Goal: Task Accomplishment & Management: Manage account settings

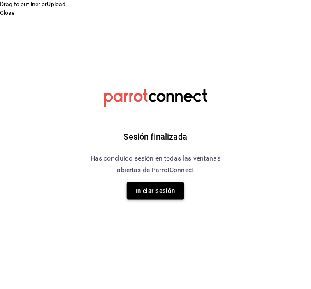
click at [162, 190] on button "Iniciar sesión" at bounding box center [156, 190] width 58 height 17
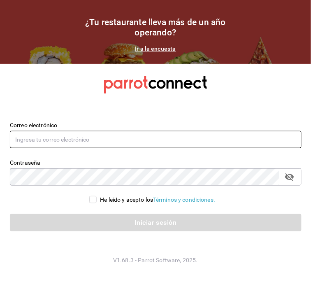
click at [121, 137] on input "text" at bounding box center [156, 139] width 292 height 17
type input "carlos@central4mkt.com"
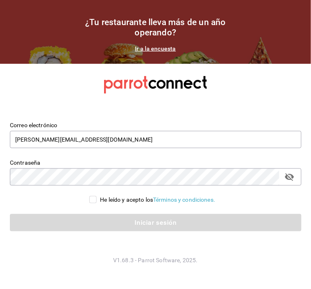
click at [93, 199] on input "He leído y acepto los Términos y condiciones." at bounding box center [92, 199] width 7 height 7
click at [91, 200] on input "He leído y acepto los Términos y condiciones." at bounding box center [92, 199] width 7 height 7
checkbox input "true"
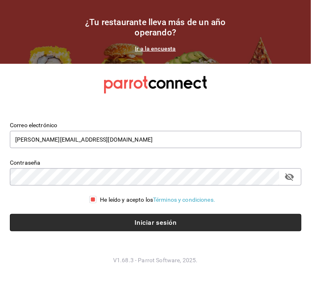
click at [149, 223] on button "Iniciar sesión" at bounding box center [156, 222] width 292 height 17
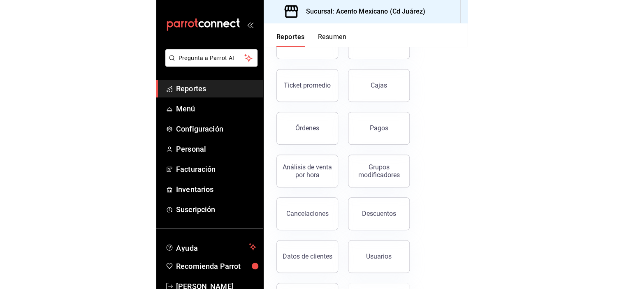
scroll to position [150, 0]
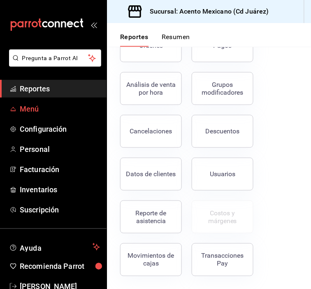
click at [37, 111] on span "Menú" at bounding box center [60, 108] width 80 height 11
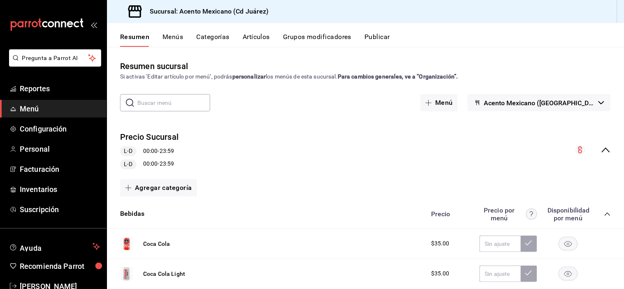
click at [242, 35] on div "Resumen Menús Categorías Artículos Grupos modificadores Publicar" at bounding box center [372, 40] width 504 height 14
click at [262, 38] on button "Artículos" at bounding box center [256, 40] width 27 height 14
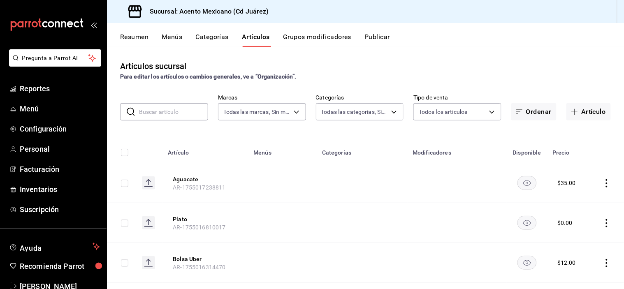
type input "9c3ea989-fef0-4aca-870c-c0ccf7625834"
type input "90990052-8a99-4ce6-baf5-d8838d6429e6,c70d9e7c-5357-4399-84ce-c8a125a01f08,c93c4…"
click at [182, 112] on input "text" at bounding box center [173, 112] width 69 height 16
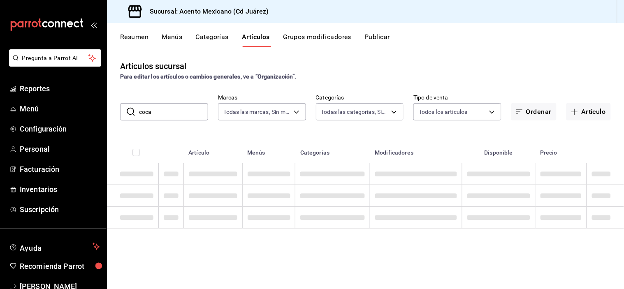
type input "coca"
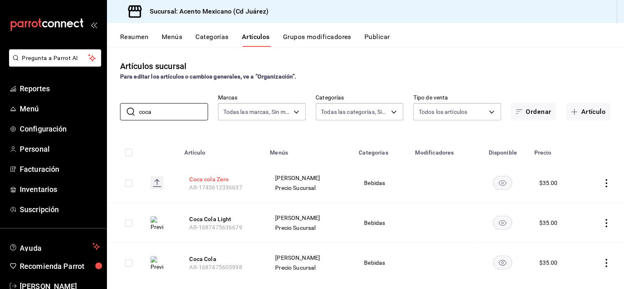
click at [231, 178] on button "Coca cola Zero" at bounding box center [223, 179] width 66 height 8
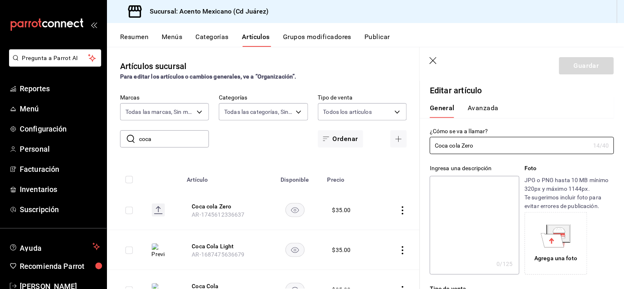
type input "$35.00"
click at [311, 111] on button "Avanzada" at bounding box center [483, 111] width 31 height 14
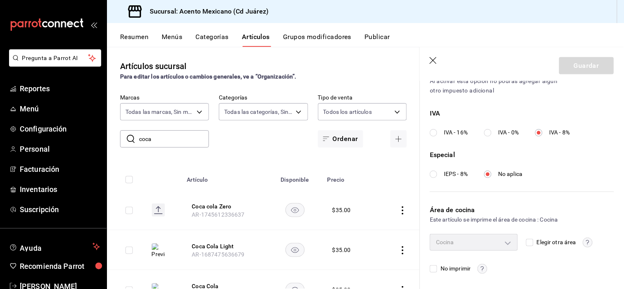
scroll to position [291, 0]
click at [311, 62] on icon "button" at bounding box center [434, 61] width 8 height 8
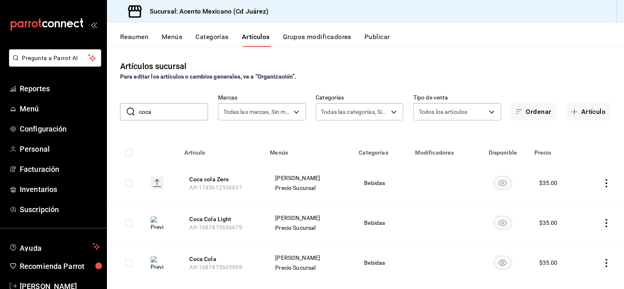
click at [212, 38] on button "Categorías" at bounding box center [212, 40] width 33 height 14
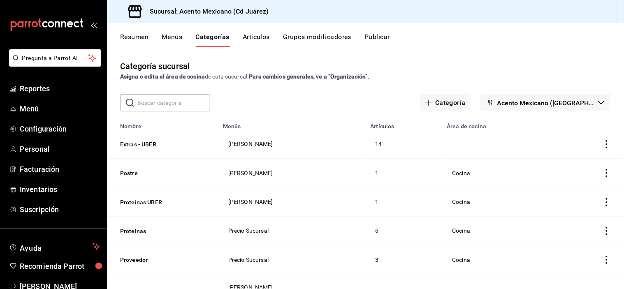
click at [253, 39] on button "Artículos" at bounding box center [256, 40] width 27 height 14
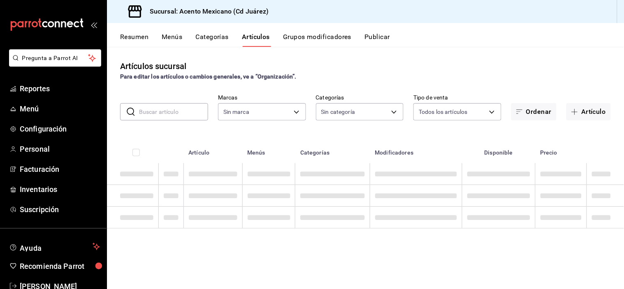
type input "9c3ea989-fef0-4aca-870c-c0ccf7625834"
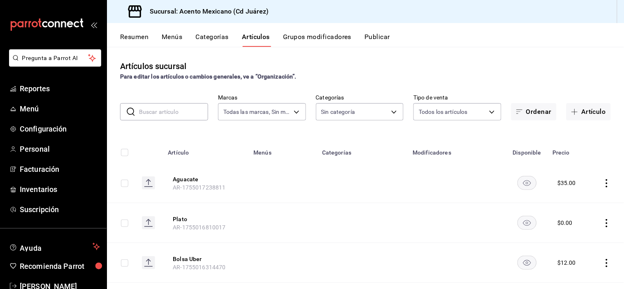
type input "90990052-8a99-4ce6-baf5-d8838d6429e6,c70d9e7c-5357-4399-84ce-c8a125a01f08,c93c4…"
click at [216, 38] on button "Categorías" at bounding box center [212, 40] width 33 height 14
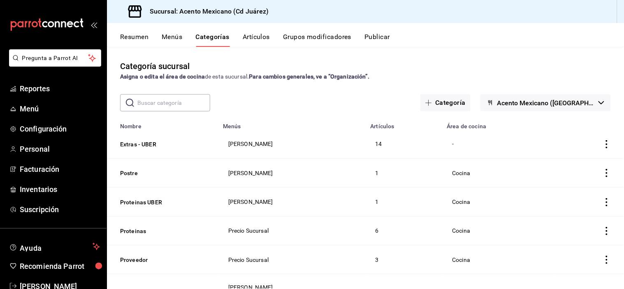
click at [184, 103] on input "text" at bounding box center [173, 103] width 73 height 16
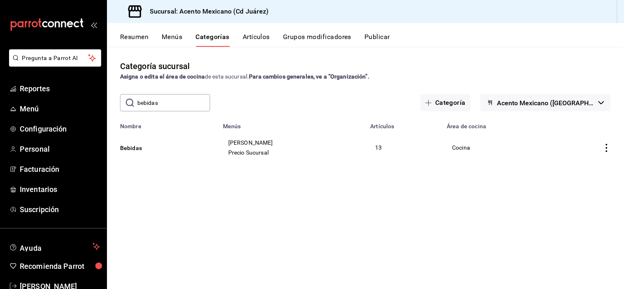
click at [184, 103] on input "bebidas" at bounding box center [173, 103] width 73 height 16
type input "bebidas"
drag, startPoint x: 135, startPoint y: 147, endPoint x: 401, endPoint y: 229, distance: 278.5
click at [311, 229] on div "Categoría sucursal Asigna o edita el área de cocina de esta sucursal. Para camb…" at bounding box center [365, 168] width 517 height 242
drag, startPoint x: 144, startPoint y: 147, endPoint x: 460, endPoint y: 163, distance: 315.6
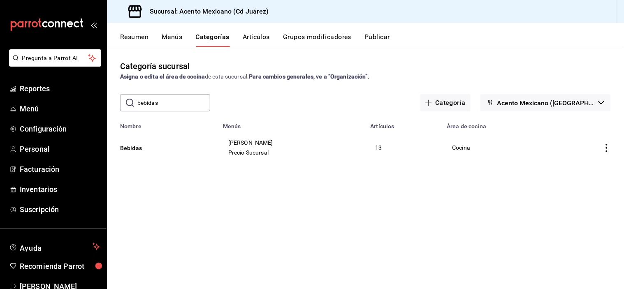
click at [311, 163] on td "Cocina" at bounding box center [497, 148] width 111 height 36
click at [311, 145] on icon "actions" at bounding box center [607, 148] width 2 height 8
click at [311, 187] on li "Duplicar" at bounding box center [574, 184] width 49 height 17
click at [311, 148] on icon "actions" at bounding box center [607, 148] width 8 height 8
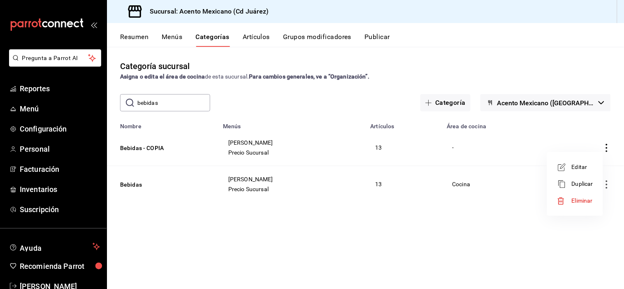
click at [311, 167] on span "Editar" at bounding box center [582, 167] width 21 height 9
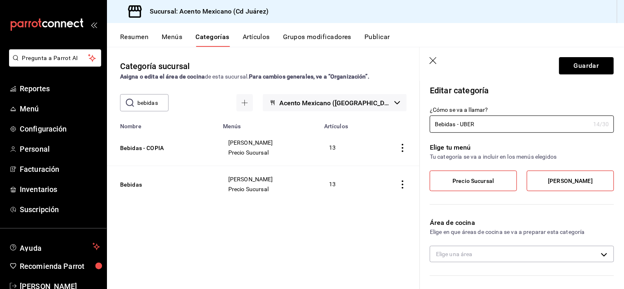
type input "Bebidas - UBER"
click at [311, 139] on div "Elige tu menú Tu categoría se va a incluir en los menús elegidos Precio Sucursa…" at bounding box center [517, 170] width 194 height 75
click at [311, 187] on label "Precio Sucursal" at bounding box center [473, 181] width 86 height 20
click at [0, 0] on input "Precio Sucursal" at bounding box center [0, 0] width 0 height 0
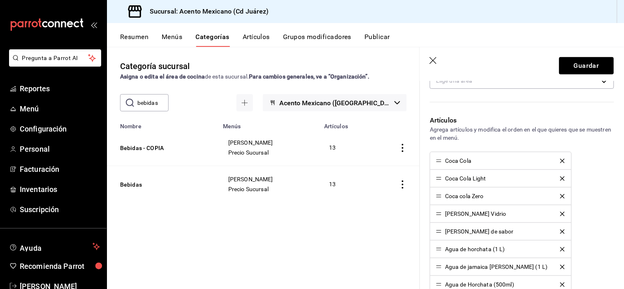
scroll to position [198, 0]
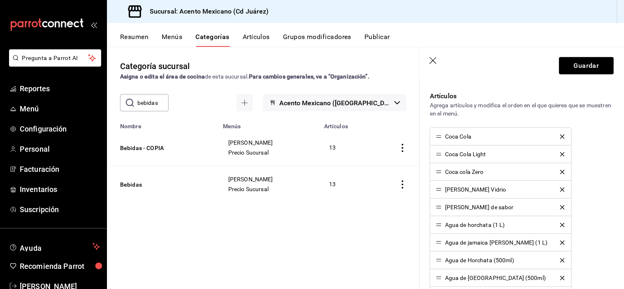
click at [311, 174] on icon "delete" at bounding box center [562, 172] width 5 height 5
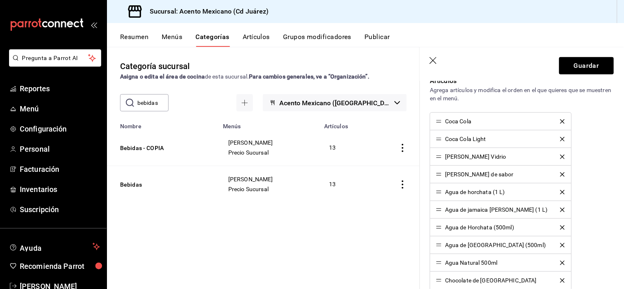
scroll to position [216, 0]
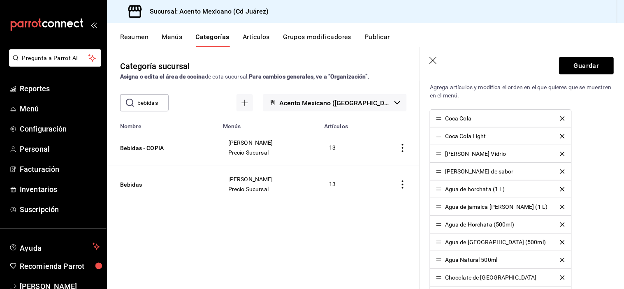
click at [311, 154] on button "delete" at bounding box center [563, 154] width 16 height 5
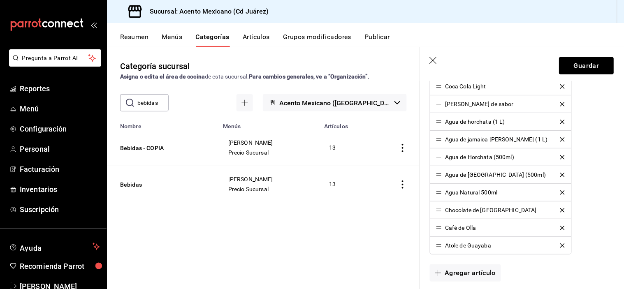
scroll to position [266, 0]
click at [311, 208] on icon "delete" at bounding box center [562, 210] width 5 height 5
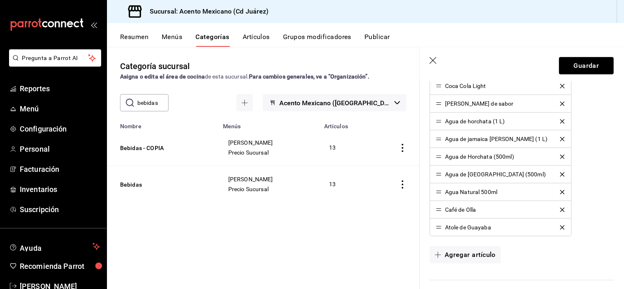
click at [311, 211] on icon "delete" at bounding box center [562, 210] width 5 height 5
click at [311, 210] on icon "delete" at bounding box center [562, 210] width 5 height 5
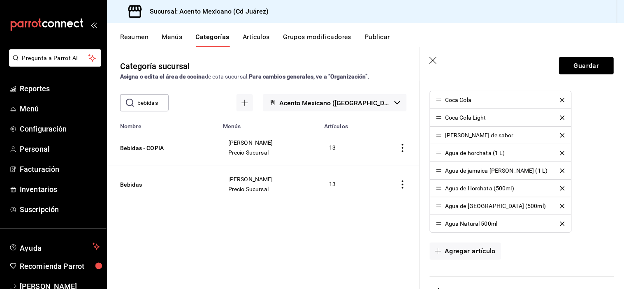
scroll to position [233, 0]
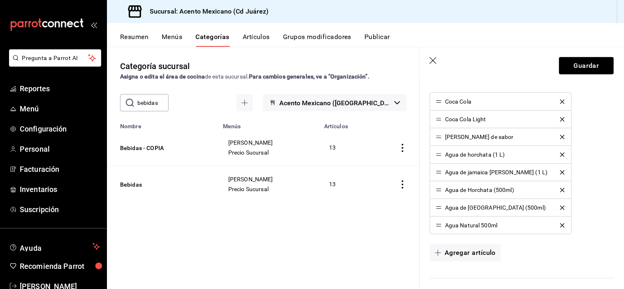
click at [311, 189] on icon "delete" at bounding box center [562, 190] width 5 height 5
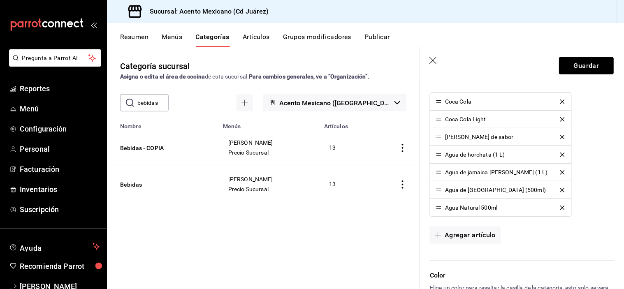
click at [311, 189] on icon "delete" at bounding box center [562, 190] width 5 height 5
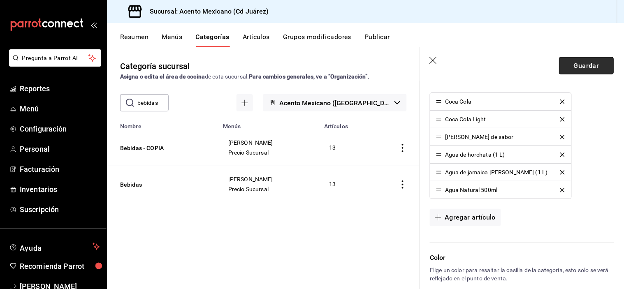
click at [311, 70] on button "Guardar" at bounding box center [587, 65] width 55 height 17
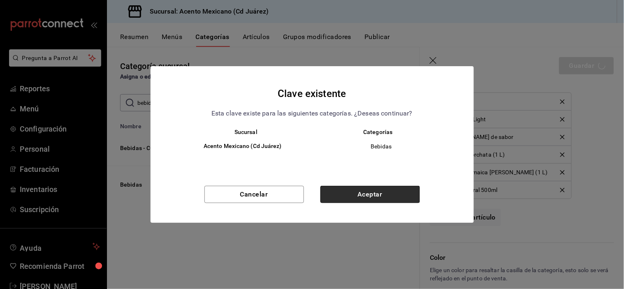
click at [311, 190] on button "Aceptar" at bounding box center [370, 194] width 100 height 17
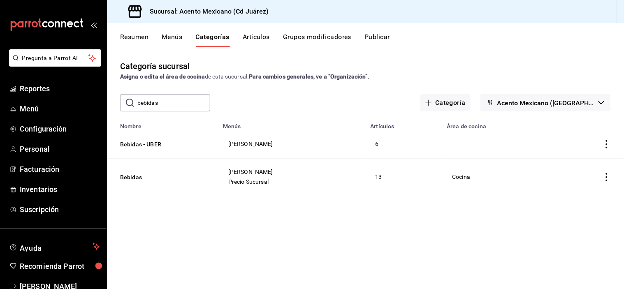
click at [311, 177] on td "categoriesTable" at bounding box center [588, 177] width 71 height 37
click at [311, 177] on icon "actions" at bounding box center [607, 177] width 8 height 8
click at [311, 143] on div at bounding box center [312, 144] width 624 height 289
click at [311, 145] on icon "actions" at bounding box center [607, 144] width 8 height 8
click at [311, 159] on span "Editar" at bounding box center [582, 163] width 21 height 9
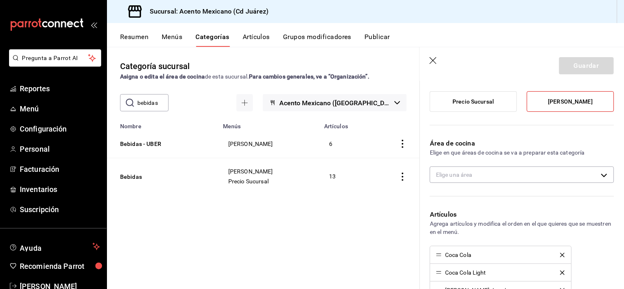
scroll to position [102, 0]
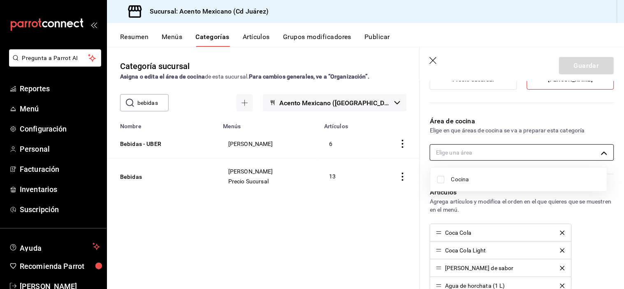
click at [311, 153] on body "Pregunta a Parrot AI Reportes Menú Configuración Personal Facturación Inventari…" at bounding box center [312, 153] width 624 height 307
click at [311, 175] on span "Cocina" at bounding box center [525, 179] width 149 height 9
type input "601c756b-4b49-4e7c-b941-6df55f2216d9"
checkbox input "true"
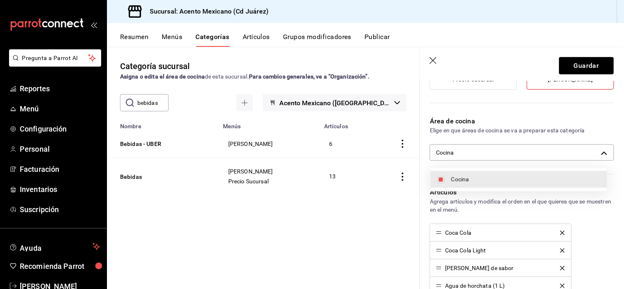
click at [311, 67] on div at bounding box center [312, 144] width 624 height 289
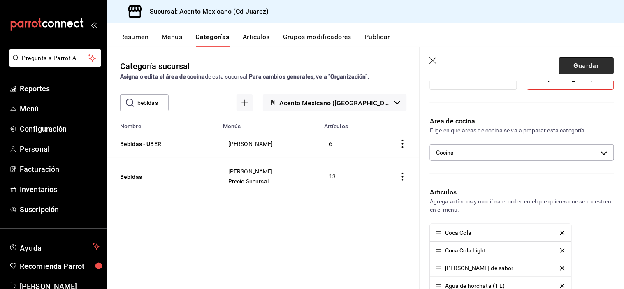
click at [311, 65] on button "Guardar" at bounding box center [587, 65] width 55 height 17
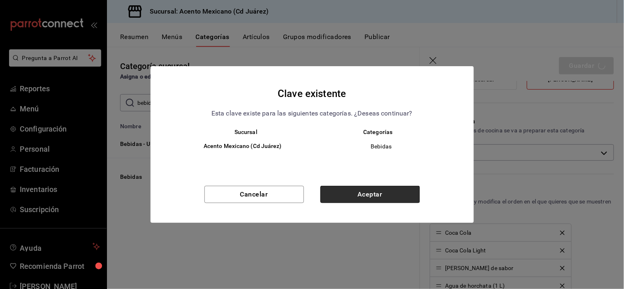
click at [311, 190] on button "Aceptar" at bounding box center [370, 194] width 100 height 17
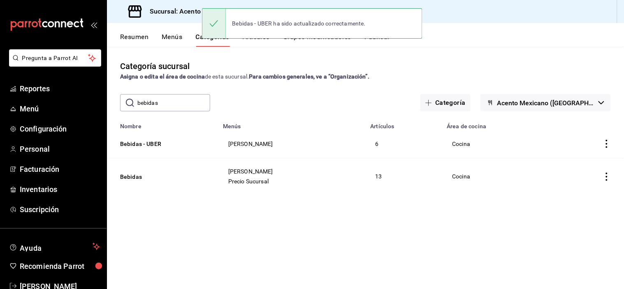
click at [311, 175] on icon "actions" at bounding box center [607, 177] width 8 height 8
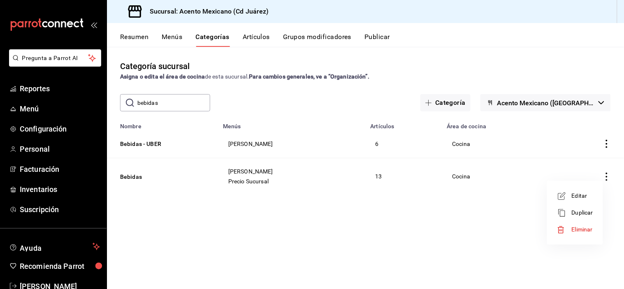
click at [311, 195] on span "Editar" at bounding box center [582, 196] width 21 height 9
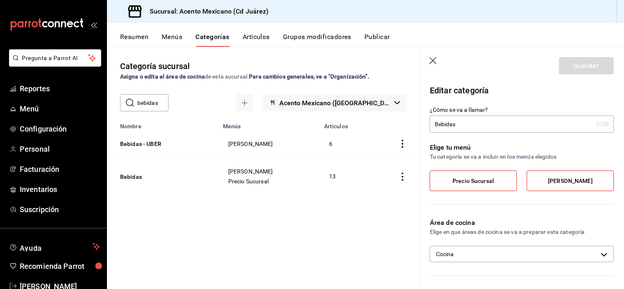
click at [311, 179] on span "Precio Sucursal" at bounding box center [474, 181] width 42 height 7
click at [0, 0] on input "Precio Sucursal" at bounding box center [0, 0] width 0 height 0
click at [311, 177] on label "[PERSON_NAME]" at bounding box center [570, 181] width 86 height 20
click at [0, 0] on input "[PERSON_NAME]" at bounding box center [0, 0] width 0 height 0
click at [311, 182] on label "Precio Sucursal" at bounding box center [473, 181] width 86 height 20
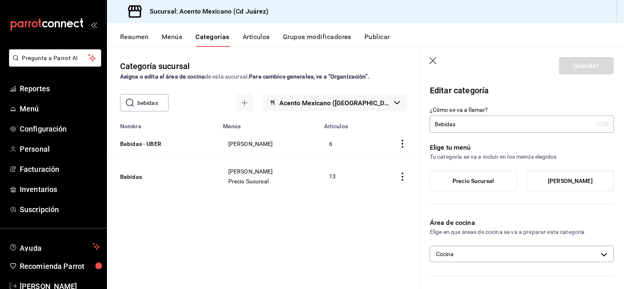
click at [0, 0] on input "Precio Sucursal" at bounding box center [0, 0] width 0 height 0
click at [311, 60] on button "Guardar" at bounding box center [587, 65] width 55 height 17
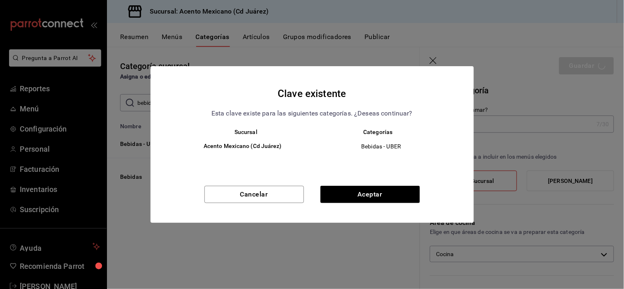
click at [311, 198] on div "Clave existente Esta clave existe para las siguientes categorías. ¿Deseas conti…" at bounding box center [312, 144] width 624 height 289
click at [248, 190] on button "Cancelar" at bounding box center [254, 194] width 100 height 17
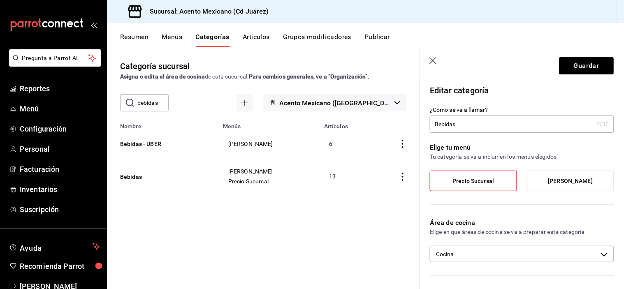
click at [262, 200] on div "Categoría sucursal Asigna o edita el área de cocina de esta sucursal. Para camb…" at bounding box center [263, 168] width 313 height 242
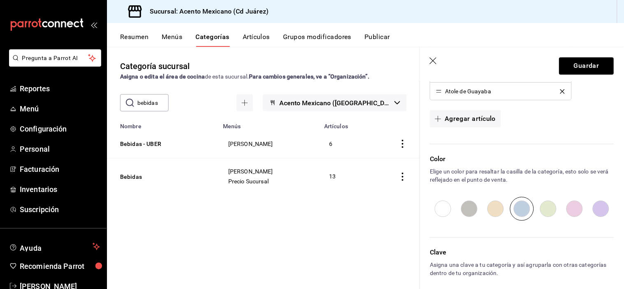
scroll to position [491, 0]
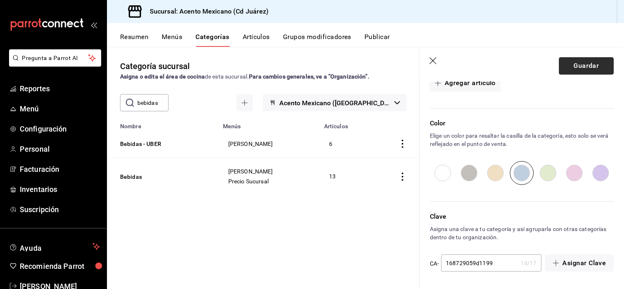
click at [311, 60] on button "Guardar" at bounding box center [587, 65] width 55 height 17
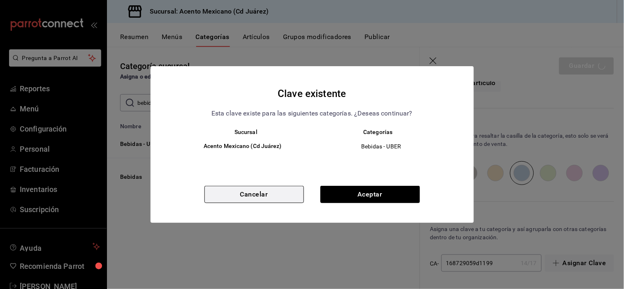
click at [277, 198] on button "Cancelar" at bounding box center [254, 194] width 100 height 17
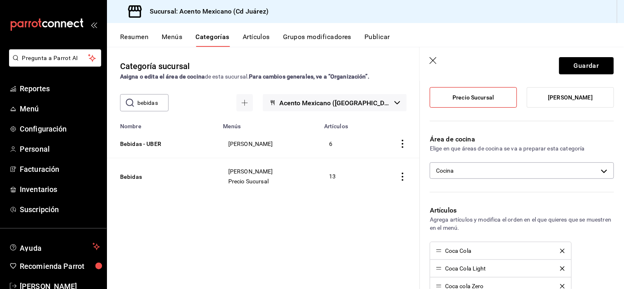
scroll to position [79, 0]
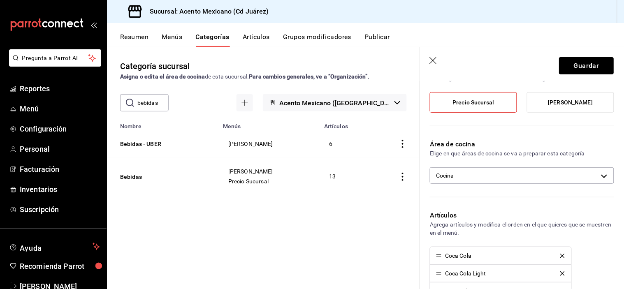
click at [311, 166] on div "Área de cocina Elige en que áreas de cocina se va a preparar esta categoría Coc…" at bounding box center [517, 165] width 194 height 71
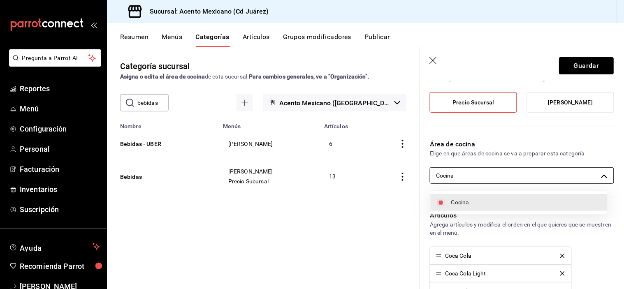
click at [311, 174] on body "Pregunta a Parrot AI Reportes Menú Configuración Personal Facturación Inventari…" at bounding box center [312, 153] width 624 height 307
click at [311, 202] on span "Cocina" at bounding box center [525, 202] width 149 height 9
checkbox input "false"
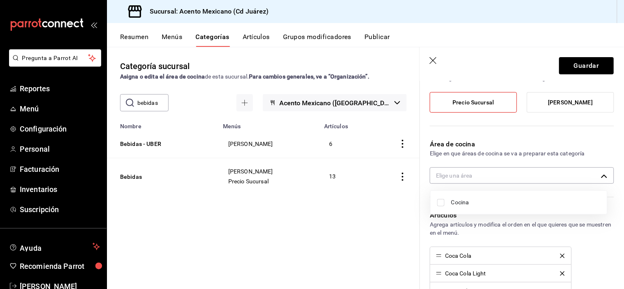
click at [311, 202] on span "Cocina" at bounding box center [525, 202] width 149 height 9
type input "601c756b-4b49-4e7c-b941-6df55f2216d9"
checkbox input "true"
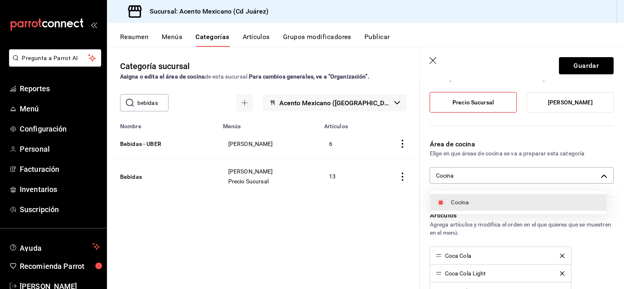
click at [311, 64] on div at bounding box center [312, 144] width 624 height 289
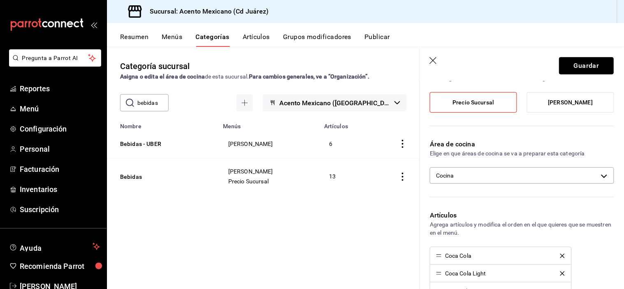
click at [311, 64] on button "Guardar" at bounding box center [587, 65] width 55 height 17
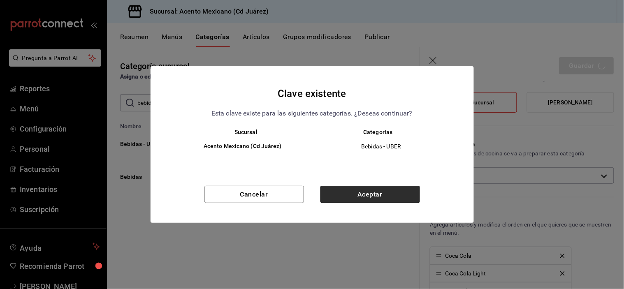
click at [311, 193] on button "Aceptar" at bounding box center [370, 194] width 100 height 17
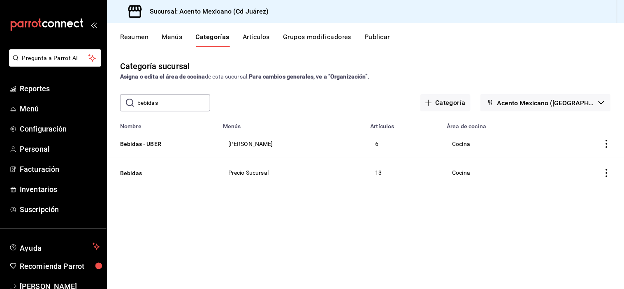
click at [311, 35] on button "Publicar" at bounding box center [378, 40] width 26 height 14
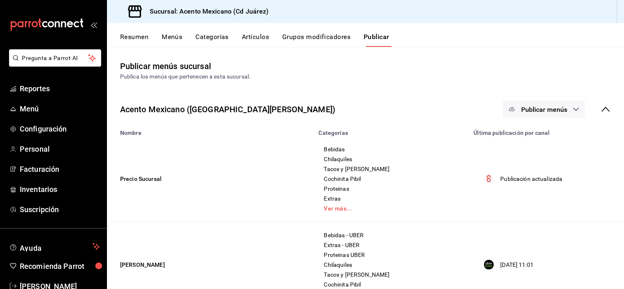
click at [311, 108] on icon "button" at bounding box center [576, 109] width 7 height 7
click at [311, 129] on li "Punto de venta" at bounding box center [538, 136] width 76 height 23
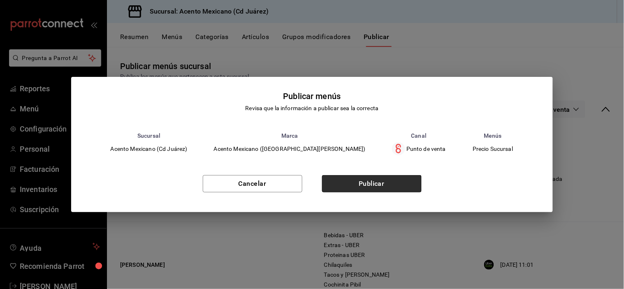
click at [311, 189] on button "Publicar" at bounding box center [372, 183] width 100 height 17
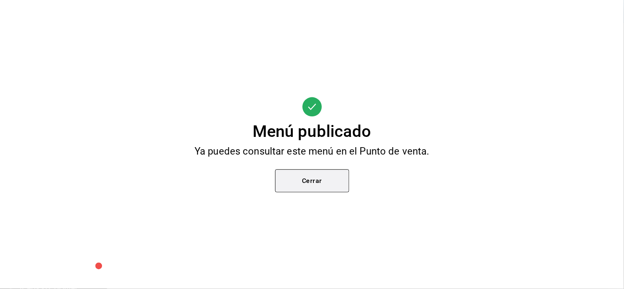
click at [311, 192] on button "Cerrar" at bounding box center [312, 181] width 74 height 23
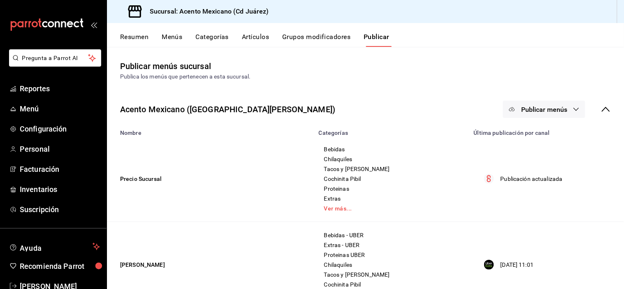
click at [311, 114] on button "Publicar menús" at bounding box center [544, 109] width 82 height 17
click at [311, 162] on span "Uber Eats" at bounding box center [549, 159] width 39 height 9
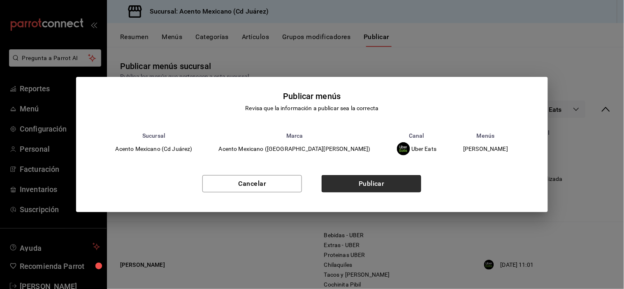
click at [311, 184] on button "Publicar" at bounding box center [372, 183] width 100 height 17
